Goal: Information Seeking & Learning: Learn about a topic

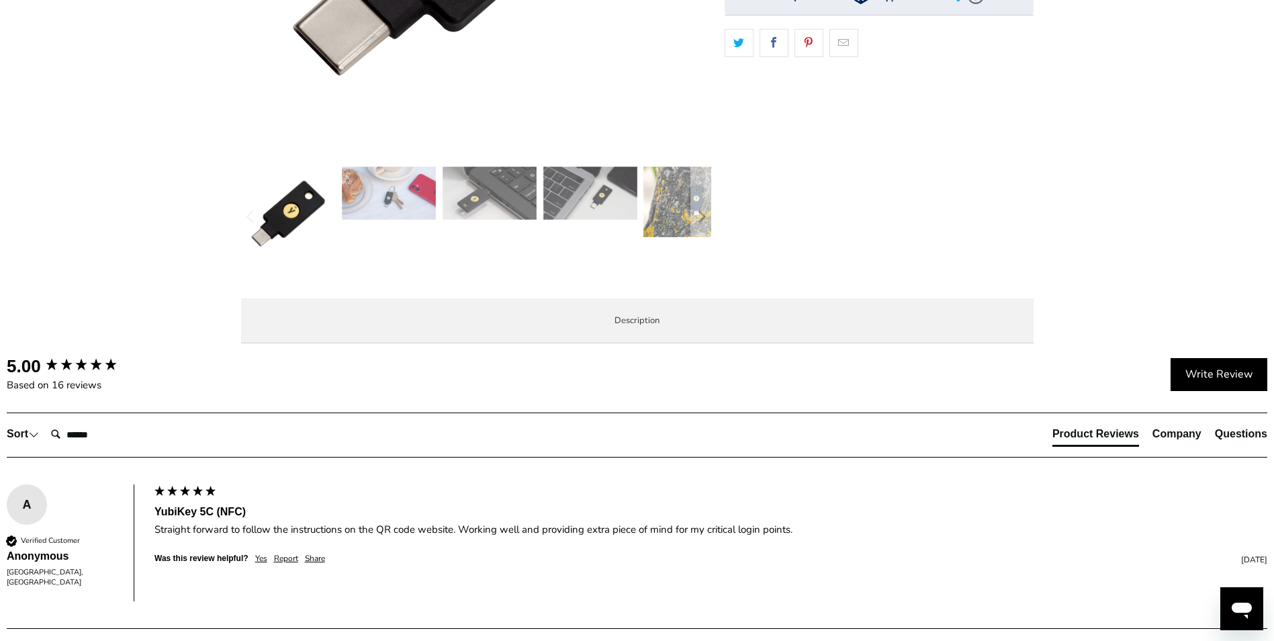
scroll to position [470, 0]
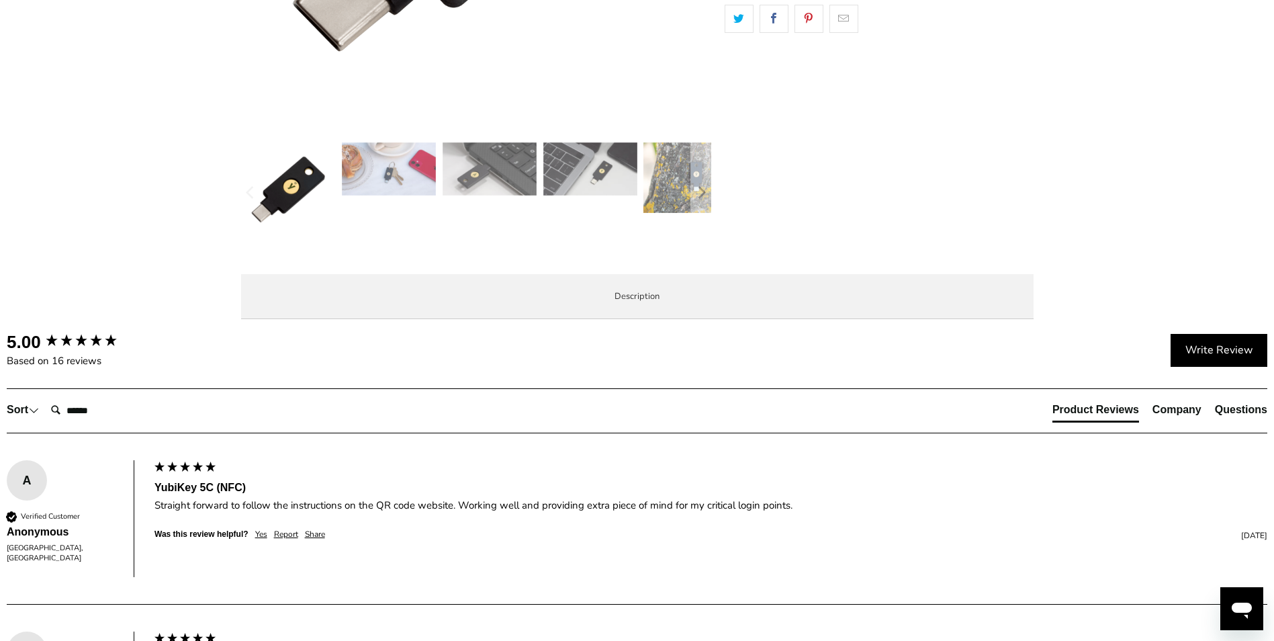
click at [0, 0] on span "Specifications" at bounding box center [0, 0] width 0 height 0
click at [0, 0] on span "Enterprise and Government" at bounding box center [0, 0] width 0 height 0
click at [0, 0] on li "Local Service & Support" at bounding box center [0, 0] width 0 height 0
click at [0, 0] on li "Specifications" at bounding box center [0, 0] width 0 height 0
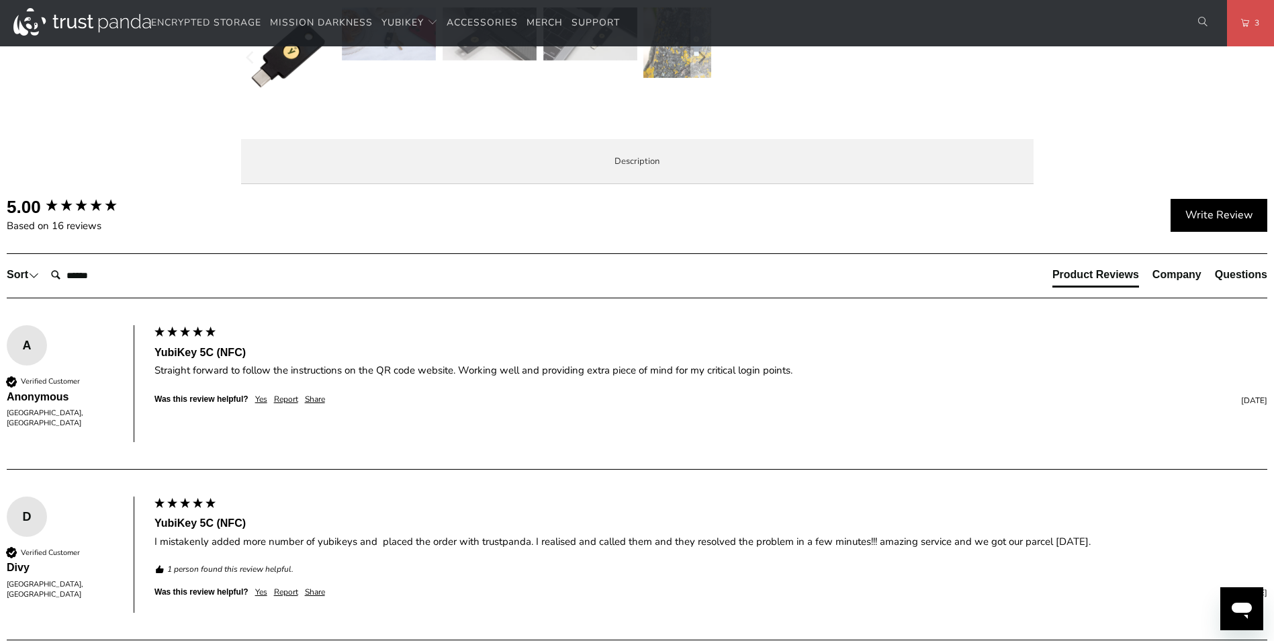
scroll to position [605, 0]
click at [0, 0] on li "Overview" at bounding box center [0, 0] width 0 height 0
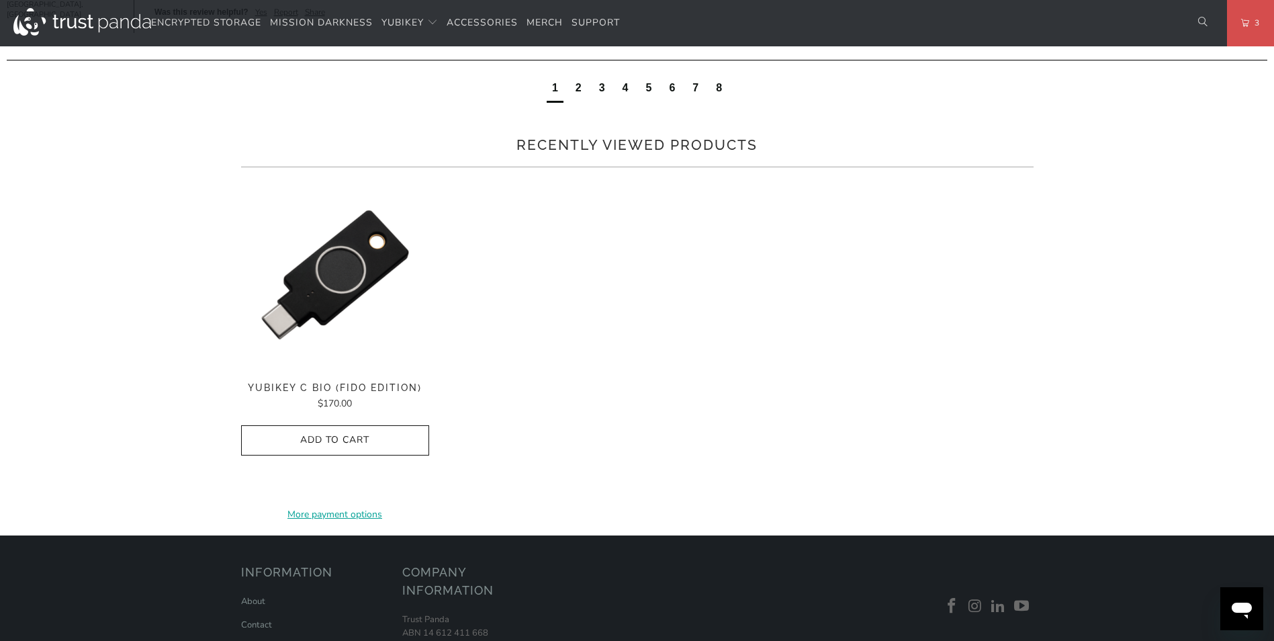
scroll to position [1209, 0]
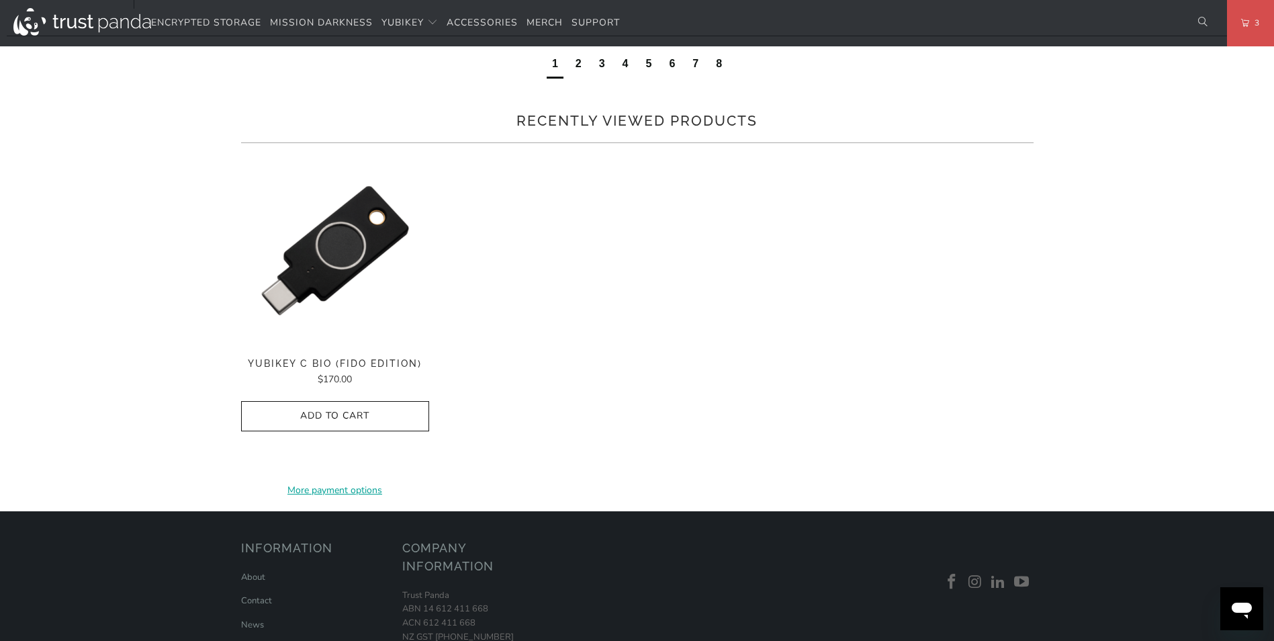
click at [580, 71] on div "2" at bounding box center [579, 63] width 6 height 15
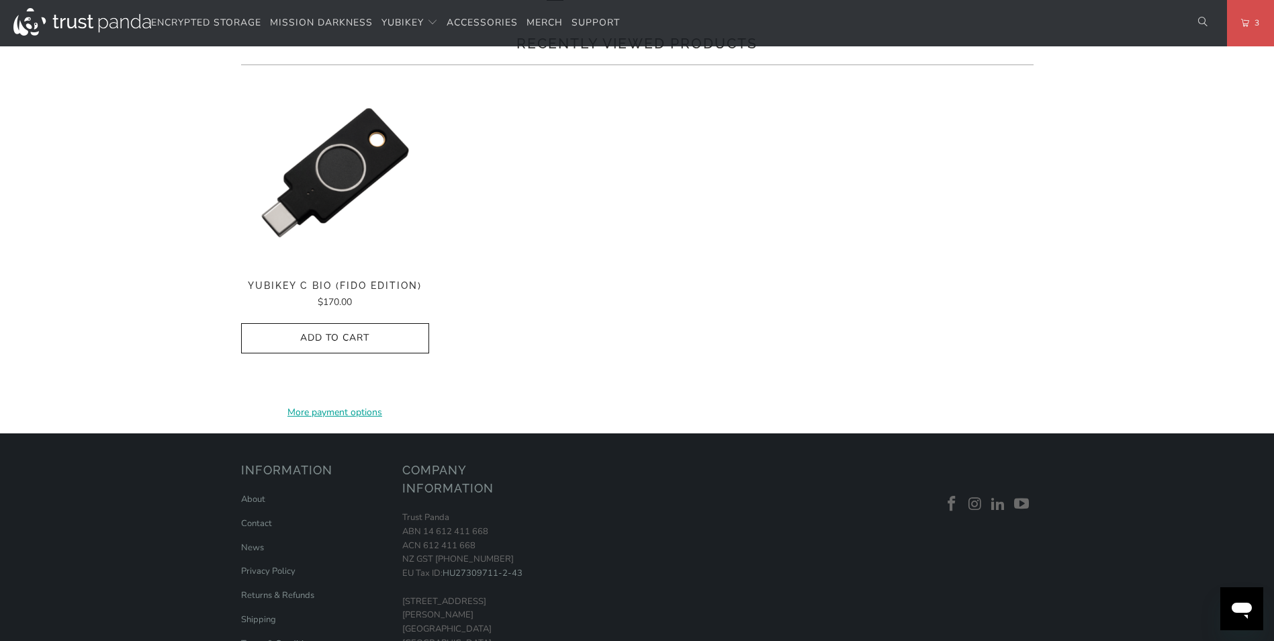
scroll to position [1367, 0]
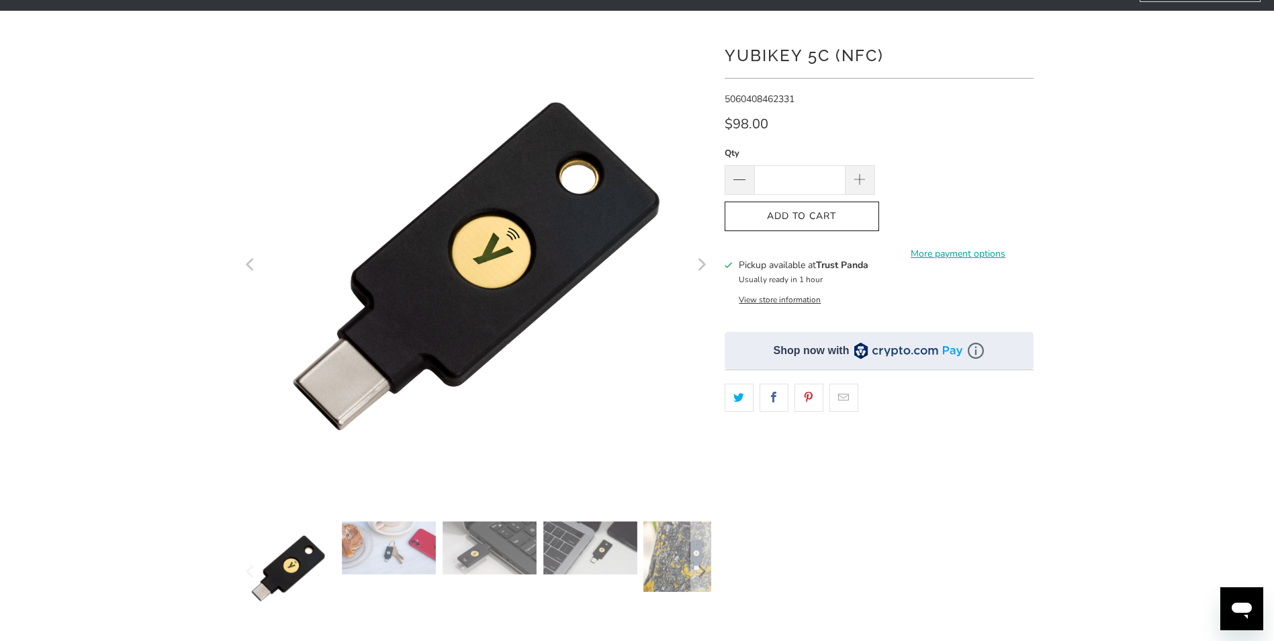
scroll to position [91, 0]
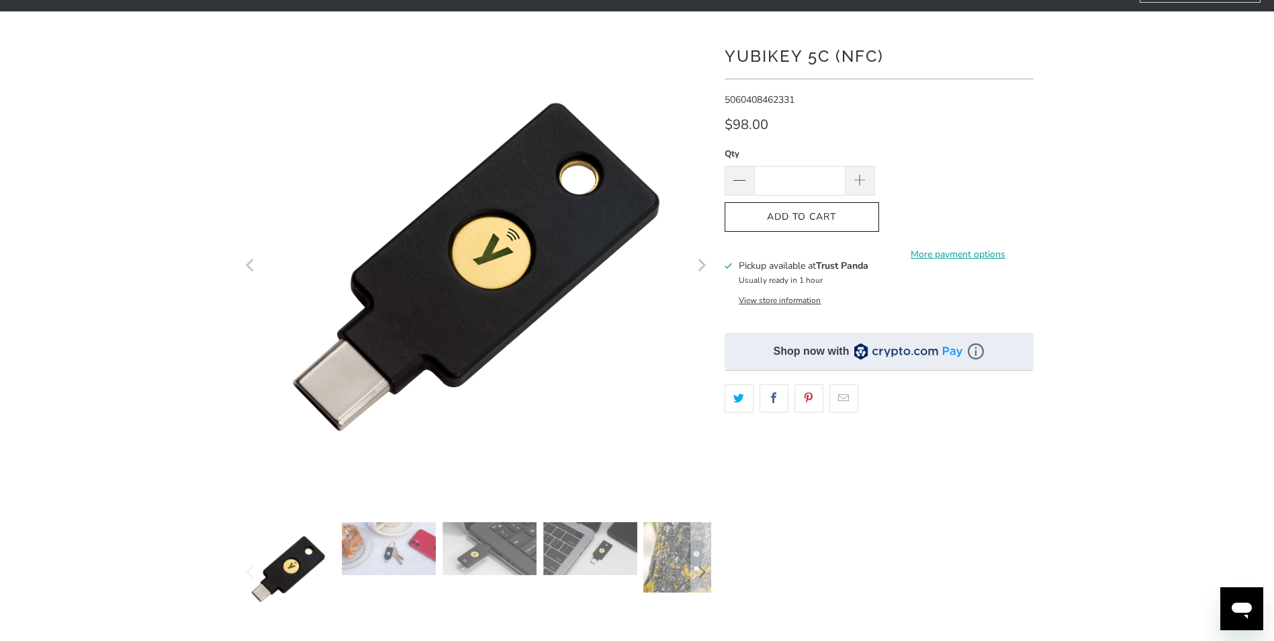
click at [662, 569] on img at bounding box center [691, 557] width 94 height 71
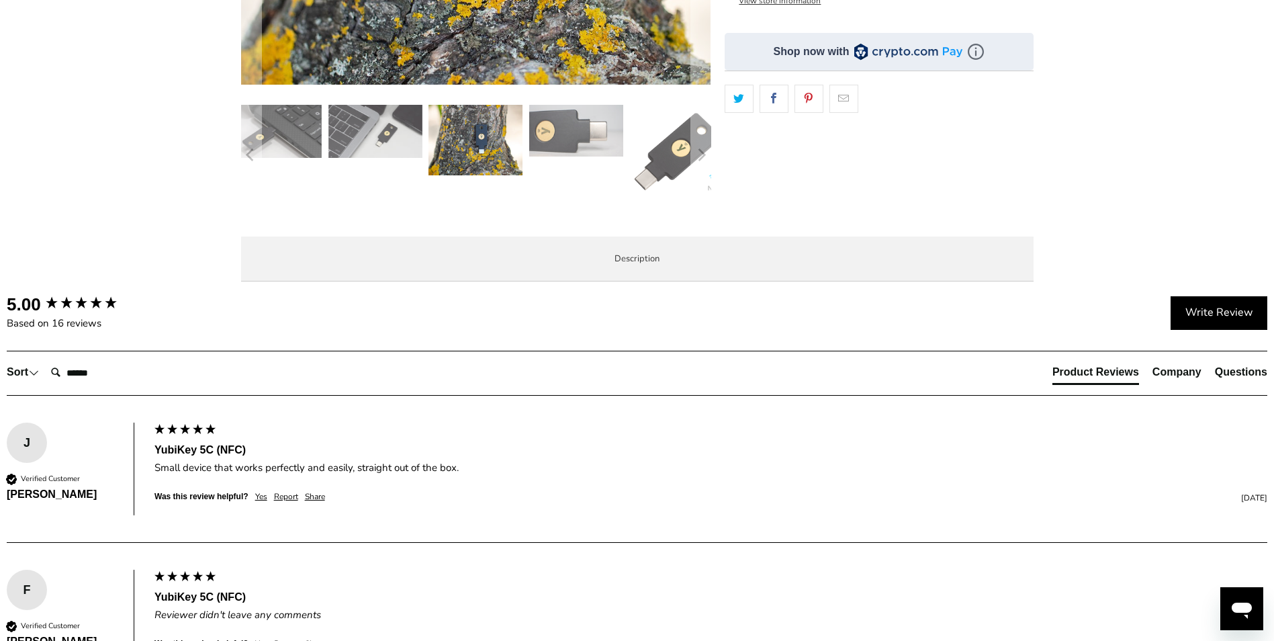
scroll to position [403, 0]
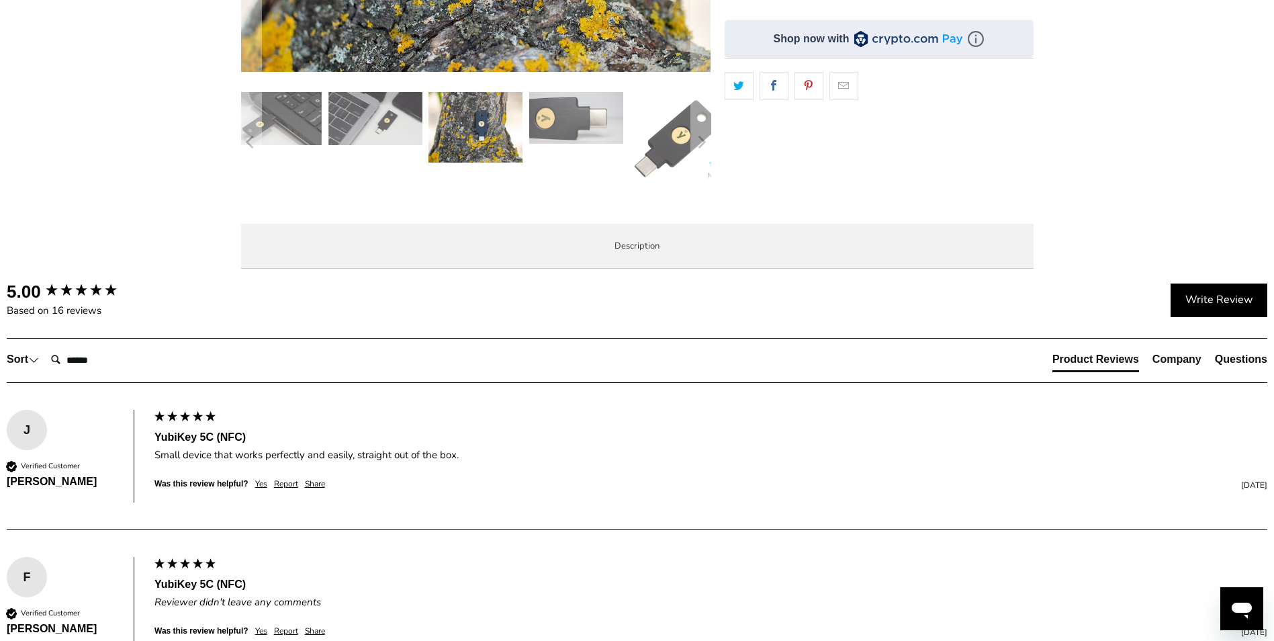
click at [0, 0] on li "Specifications" at bounding box center [0, 0] width 0 height 0
click at [0, 0] on li "Enterprise and Government" at bounding box center [0, 0] width 0 height 0
click at [0, 0] on li "Specifications" at bounding box center [0, 0] width 0 height 0
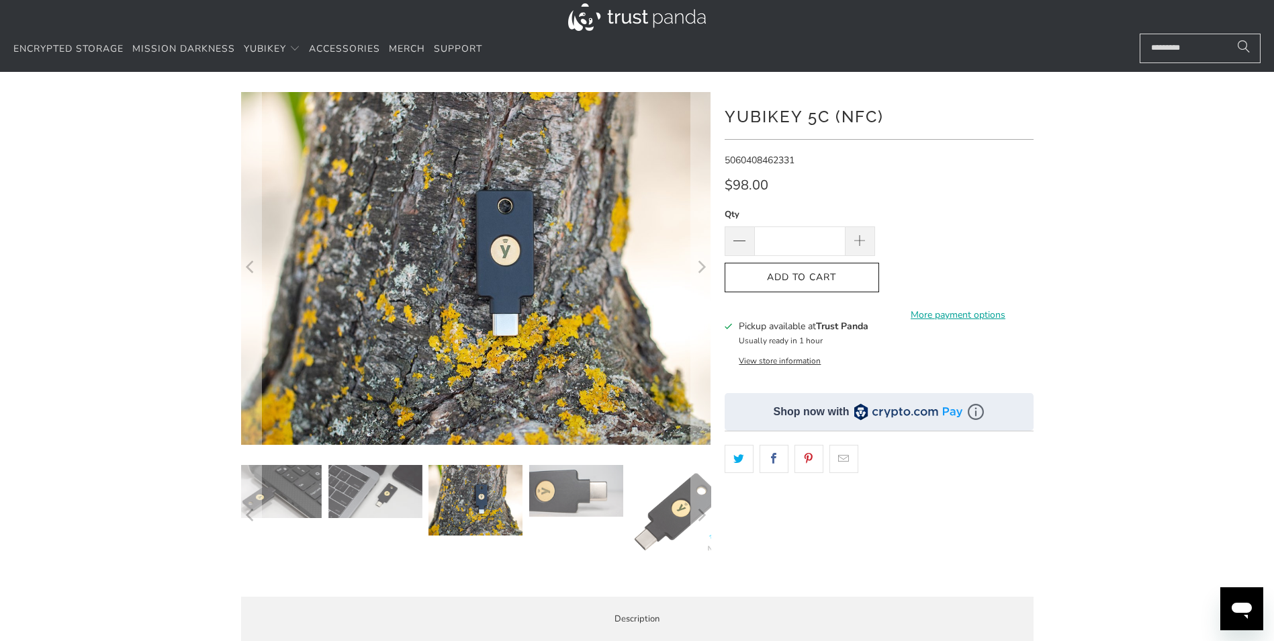
scroll to position [0, 0]
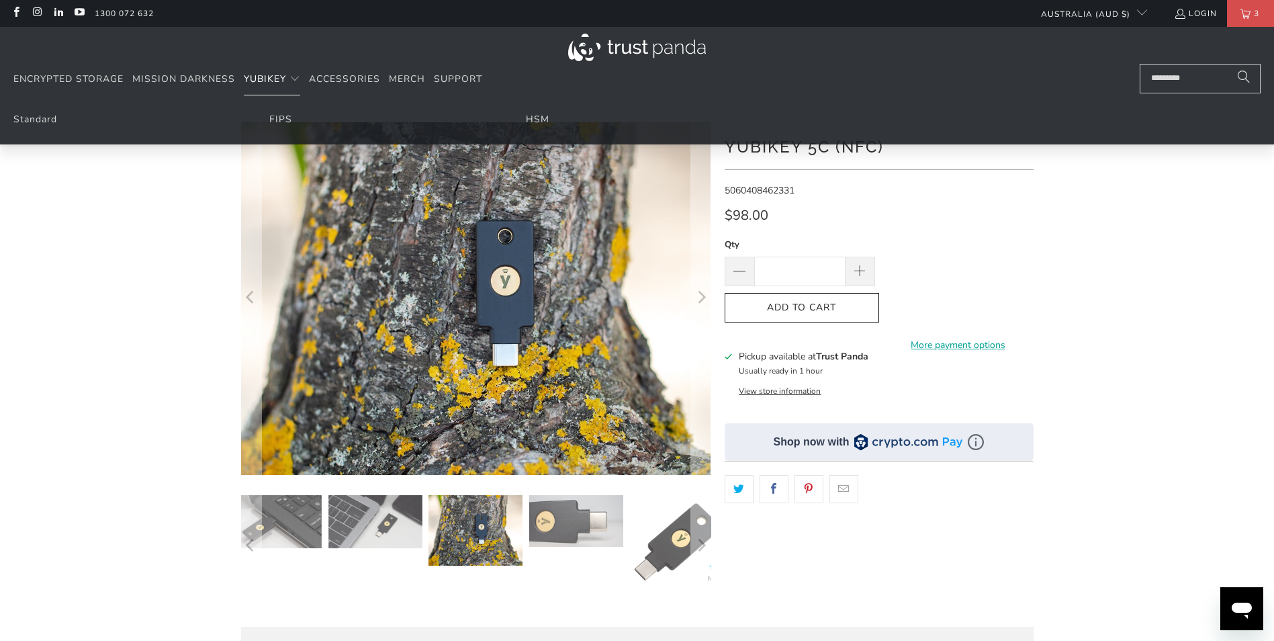
click at [265, 83] on span "YubiKey" at bounding box center [265, 79] width 42 height 13
click at [51, 125] on link "Standard" at bounding box center [35, 119] width 44 height 13
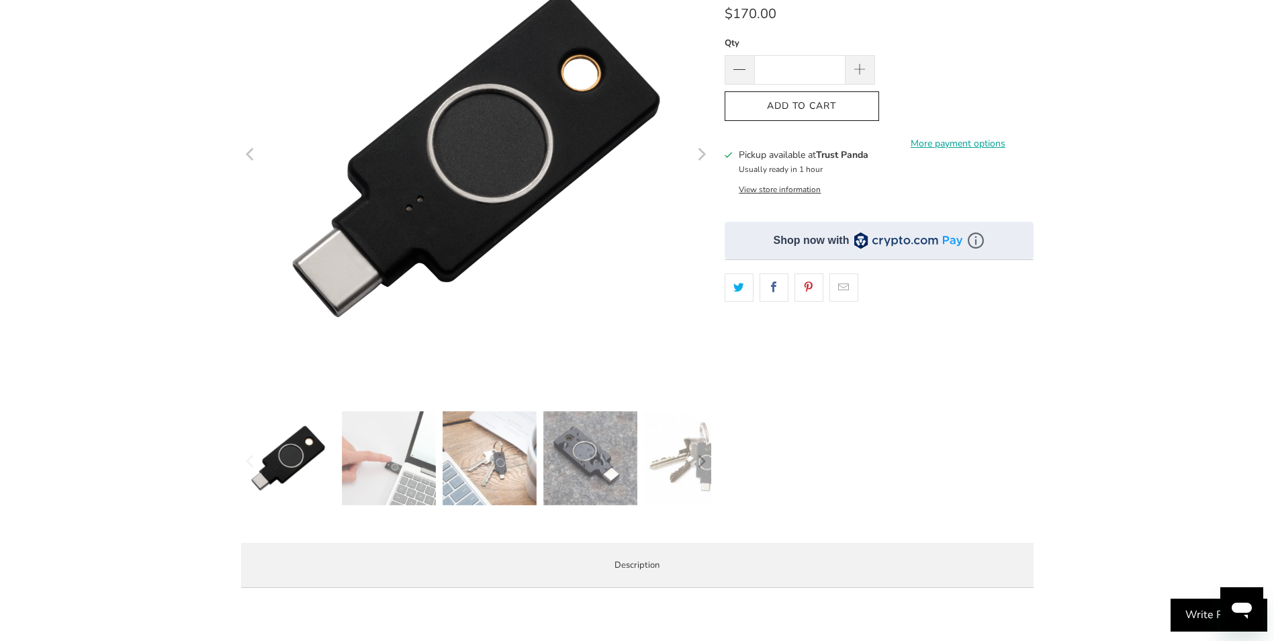
scroll to position [269, 0]
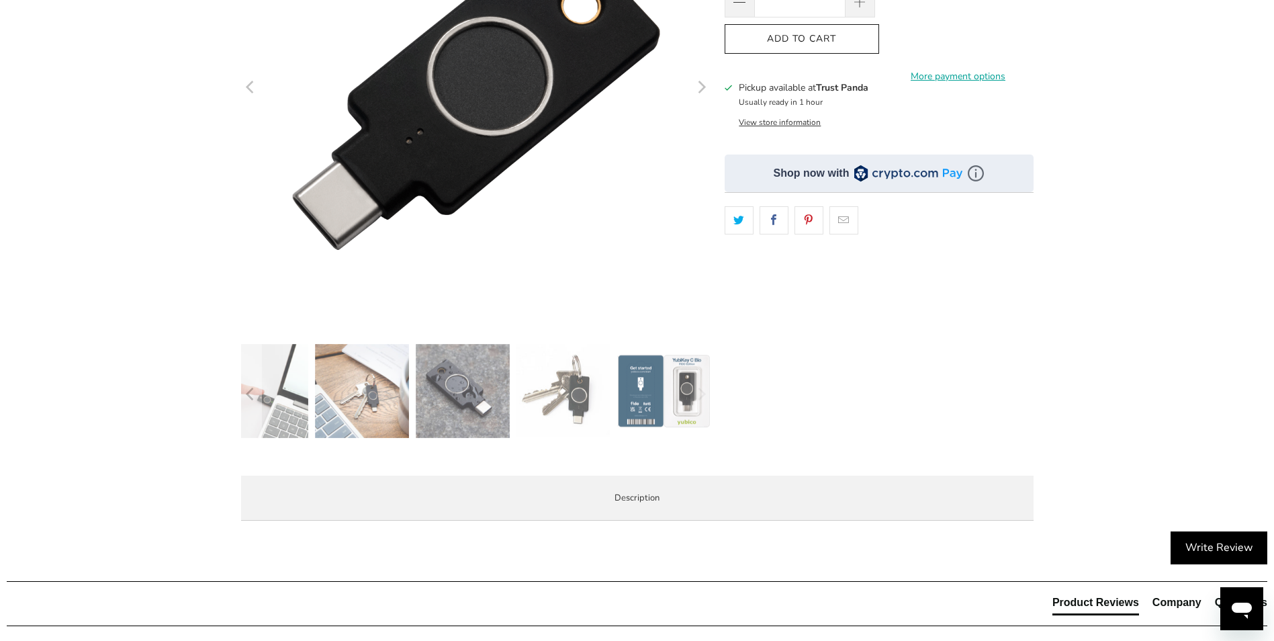
click at [667, 393] on img at bounding box center [664, 391] width 94 height 94
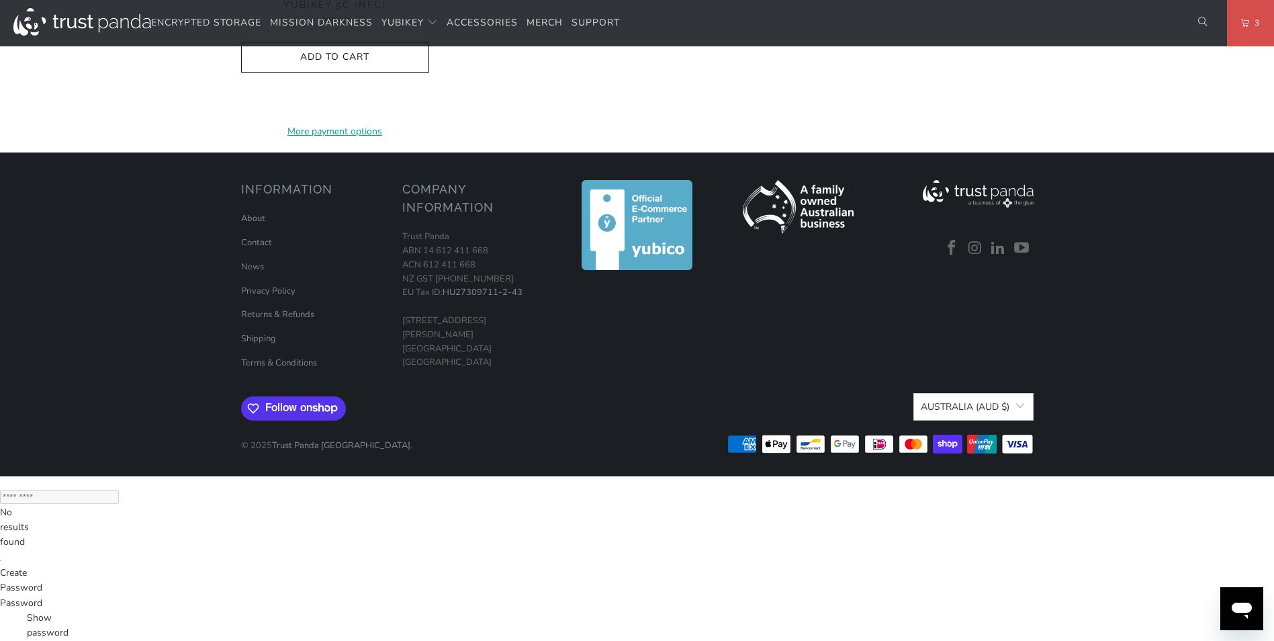
scroll to position [1370, 0]
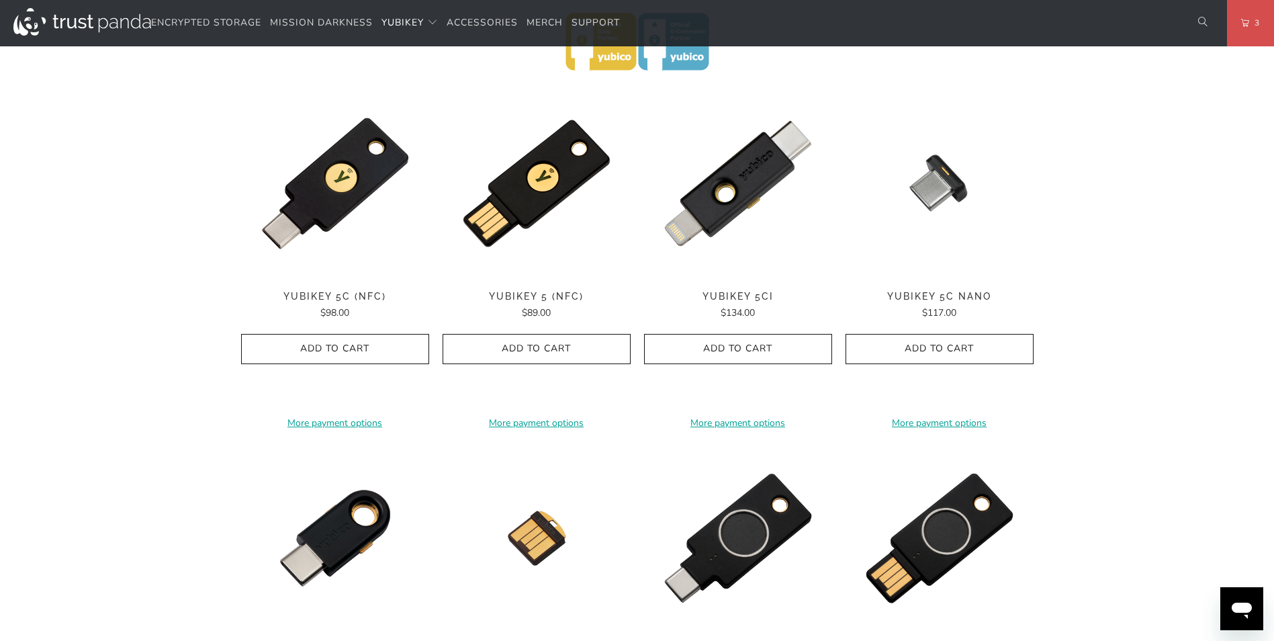
scroll to position [672, 0]
